Goal: Check status: Check status

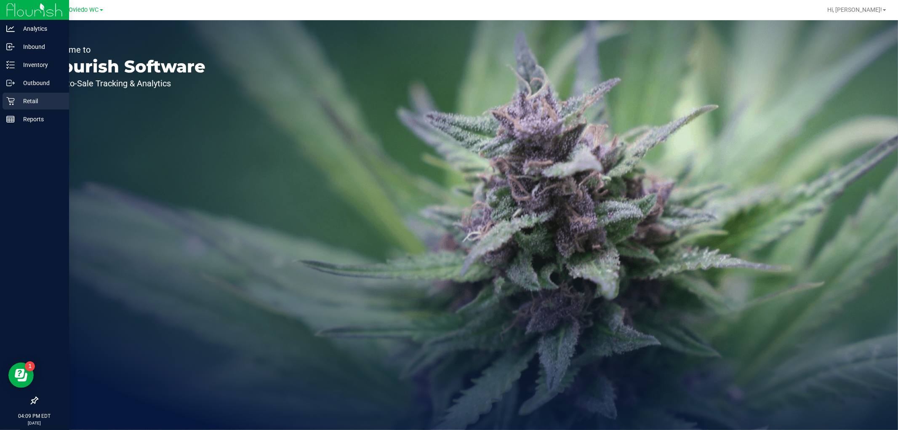
click at [3, 103] on div "Retail" at bounding box center [36, 101] width 67 height 17
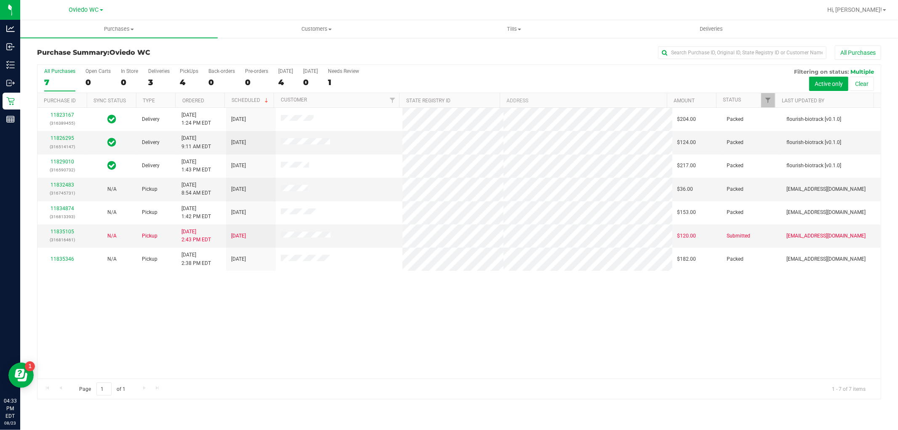
click at [68, 327] on div "11823167 (316389455) Delivery [DATE] 1:24 PM EDT 8/25/2025 $204.00 Packed flour…" at bounding box center [458, 243] width 843 height 271
